Goal: Task Accomplishment & Management: Manage account settings

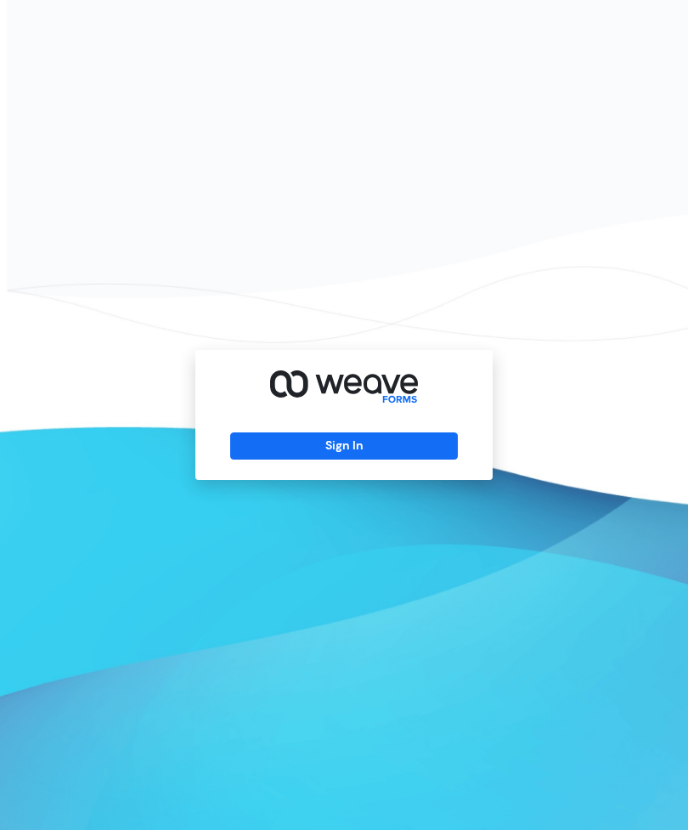
click at [354, 460] on button "Sign In" at bounding box center [343, 446] width 227 height 27
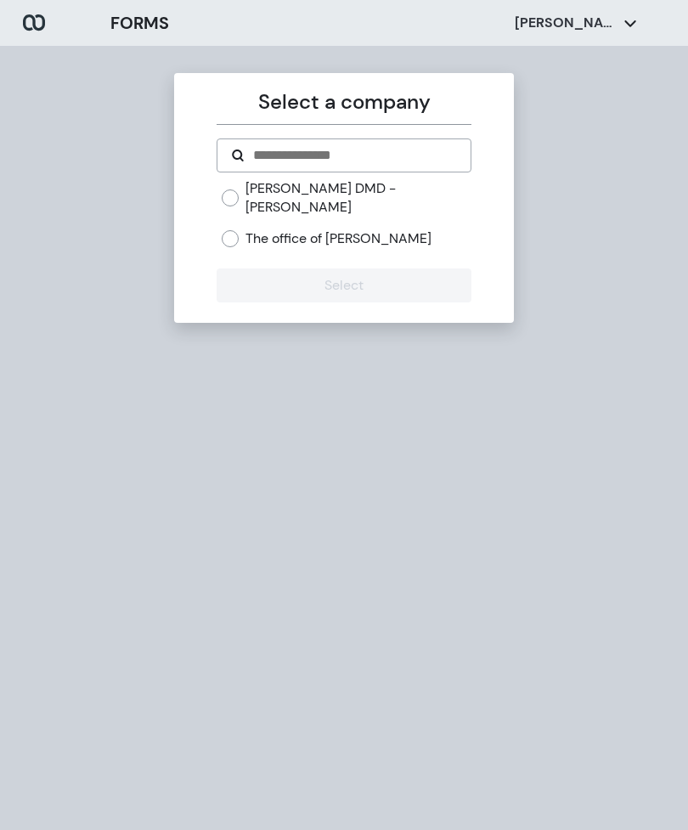
click at [379, 229] on label "The office of Dr. Monica Rao" at bounding box center [339, 238] width 186 height 19
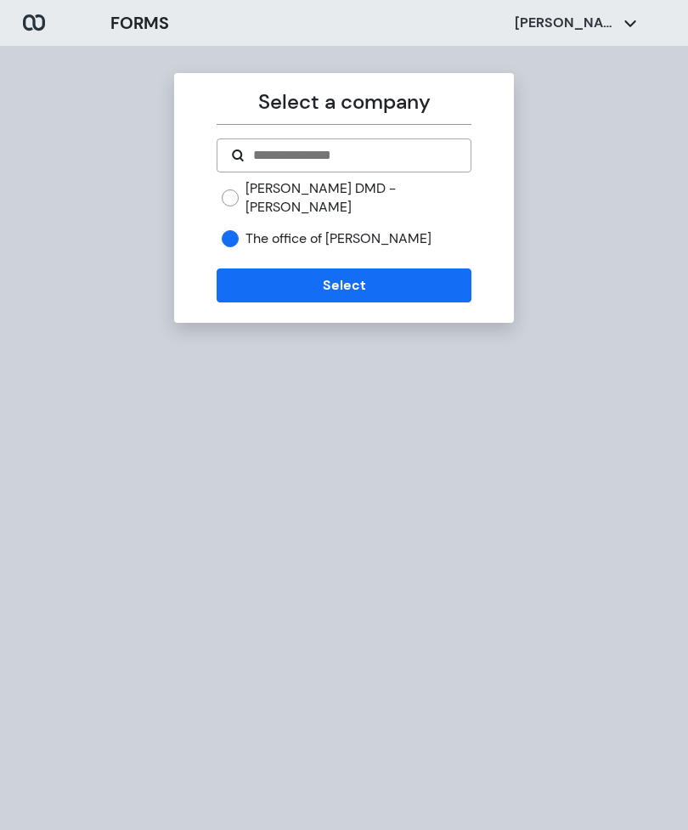
click at [335, 274] on button "Select" at bounding box center [344, 286] width 254 height 34
